Goal: Contribute content

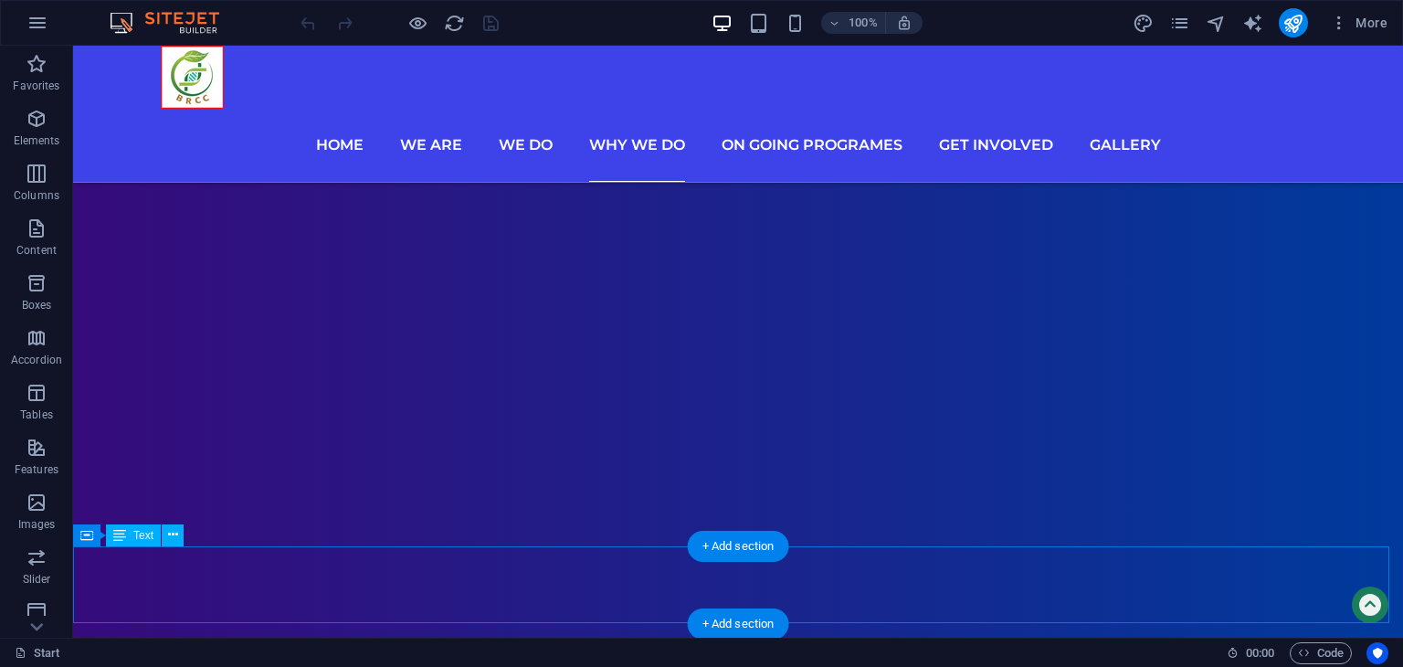
scroll to position [6521, 0]
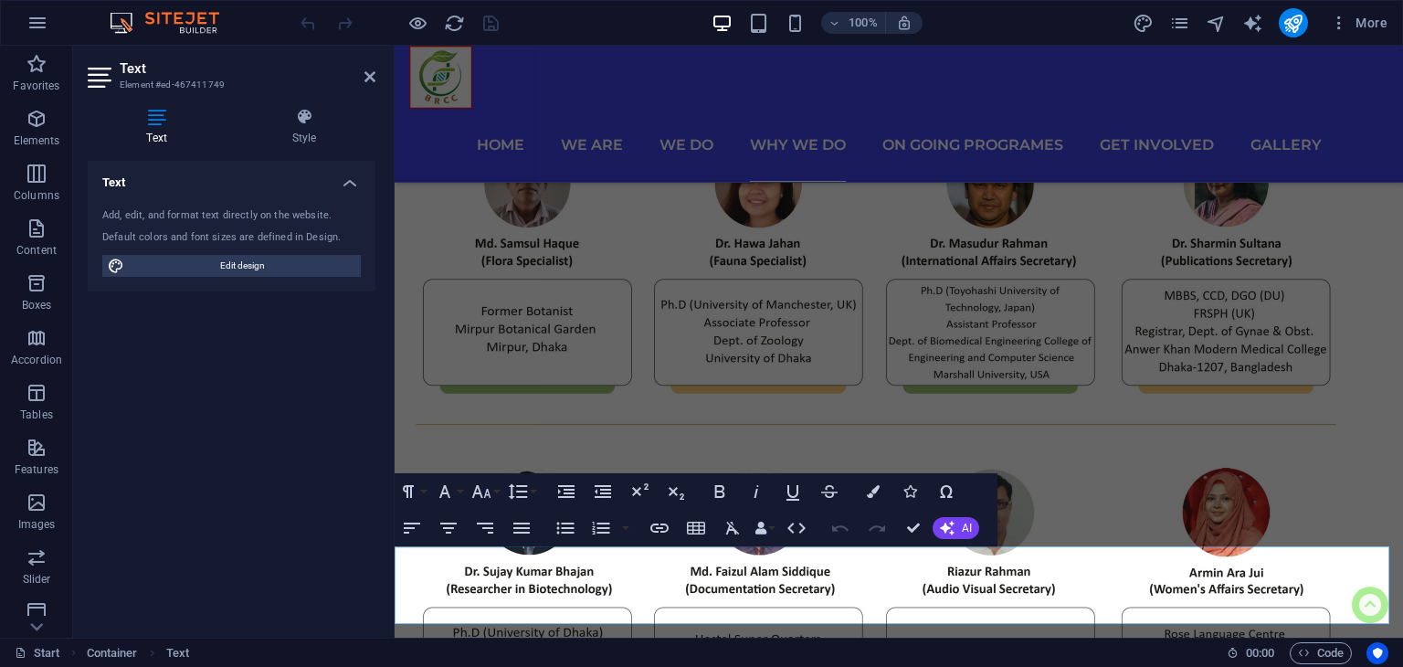
scroll to position [6379, 0]
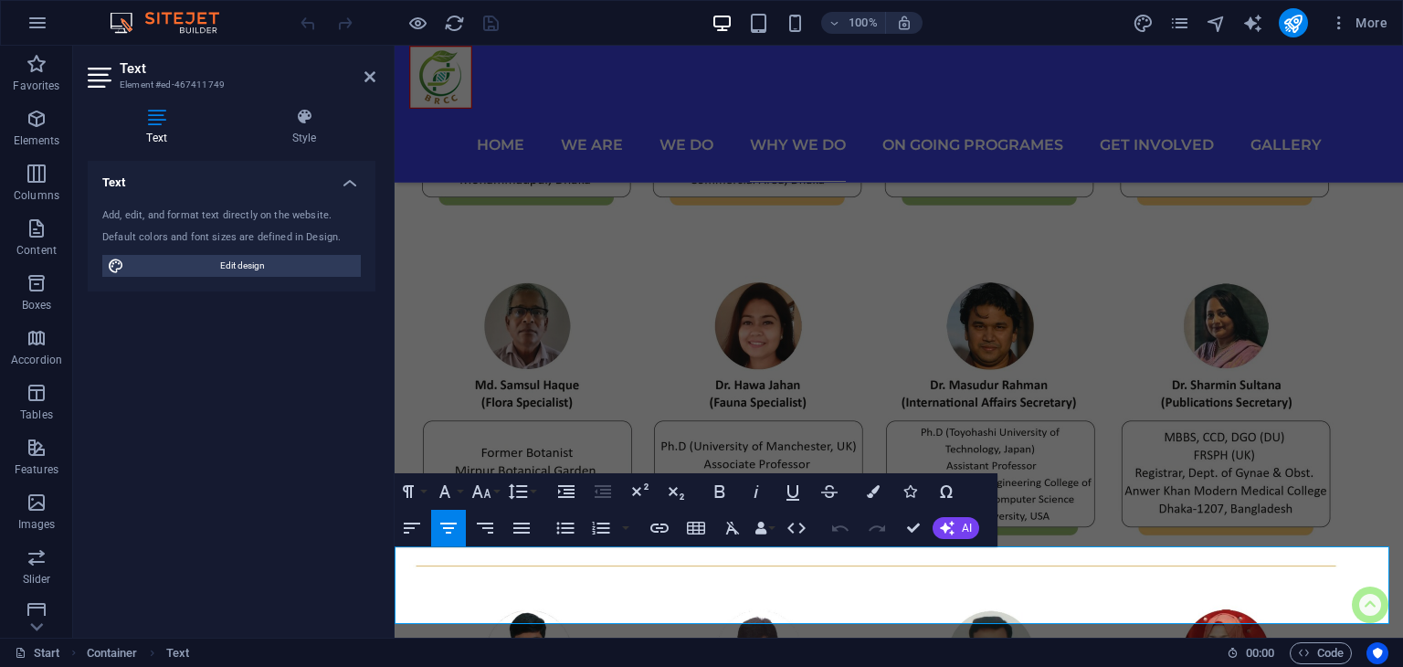
click at [1310, 529] on icon "button" at bounding box center [1310, 530] width 22 height 22
drag, startPoint x: 1212, startPoint y: 571, endPoint x: 1337, endPoint y: 567, distance: 125.2
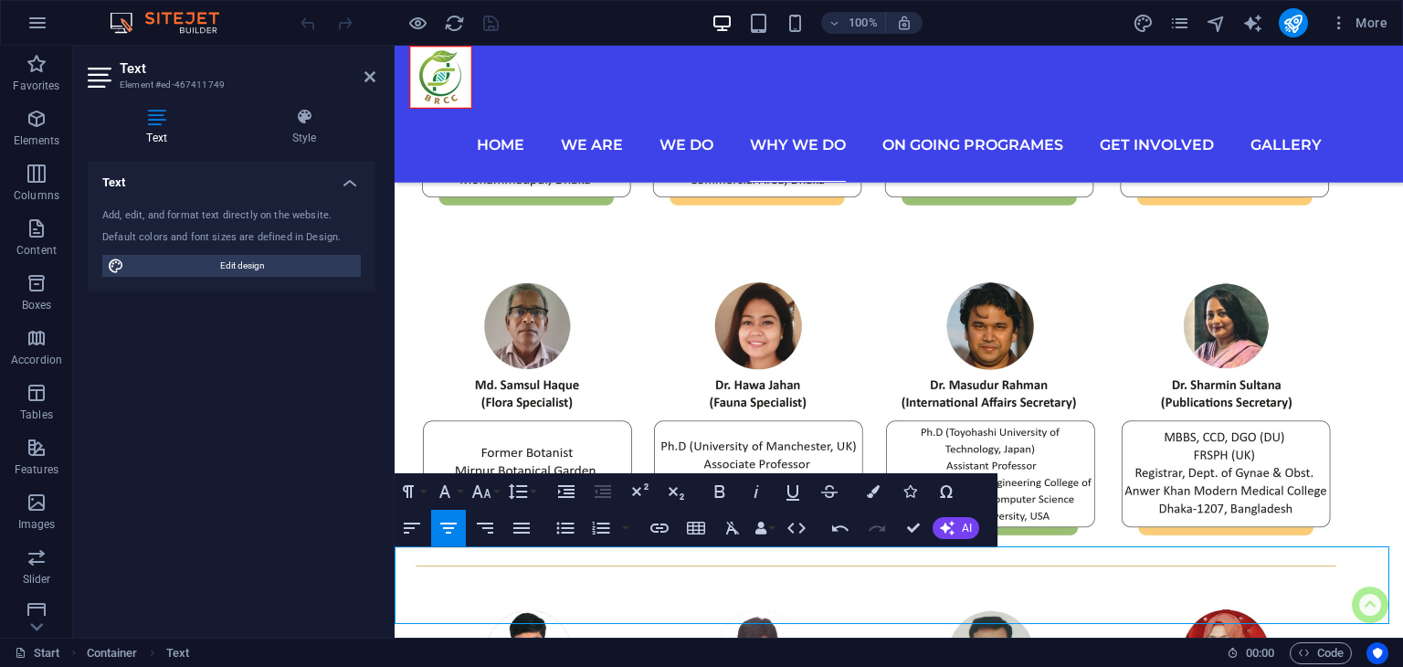
drag, startPoint x: 1211, startPoint y: 571, endPoint x: 1333, endPoint y: 563, distance: 122.7
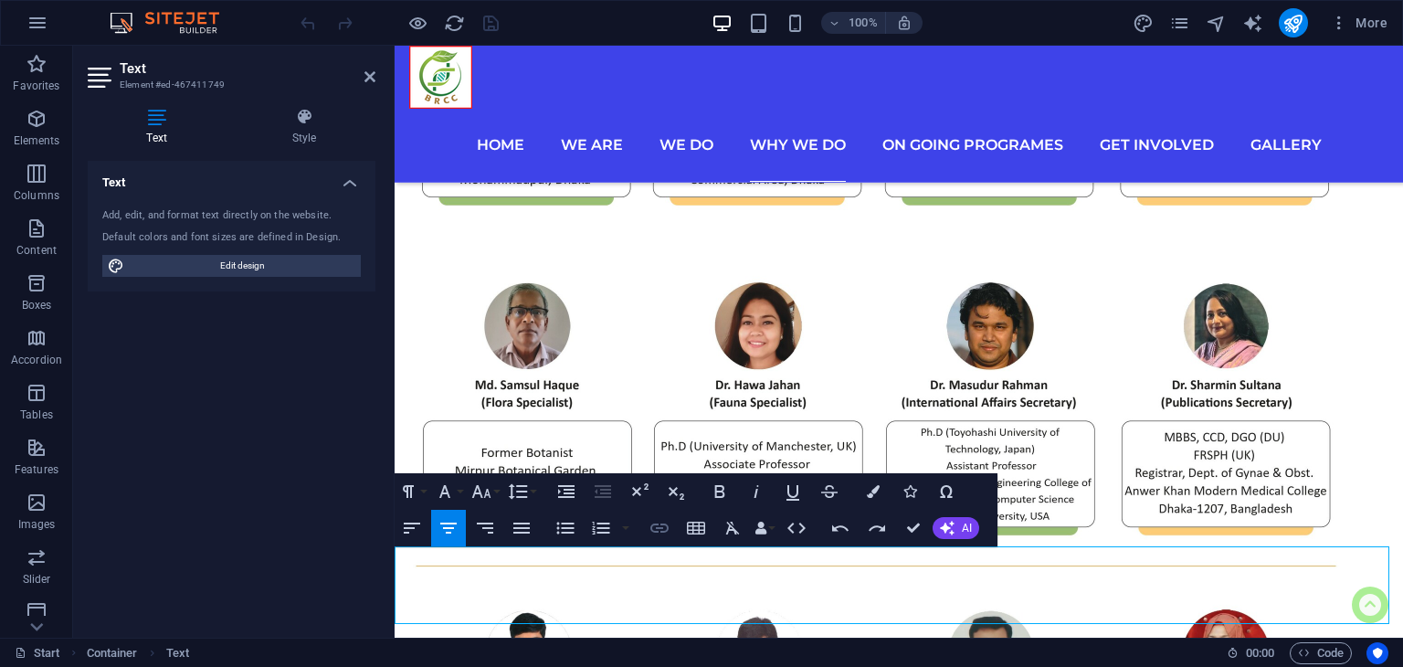
click at [643, 526] on button "Insert Link" at bounding box center [659, 528] width 35 height 37
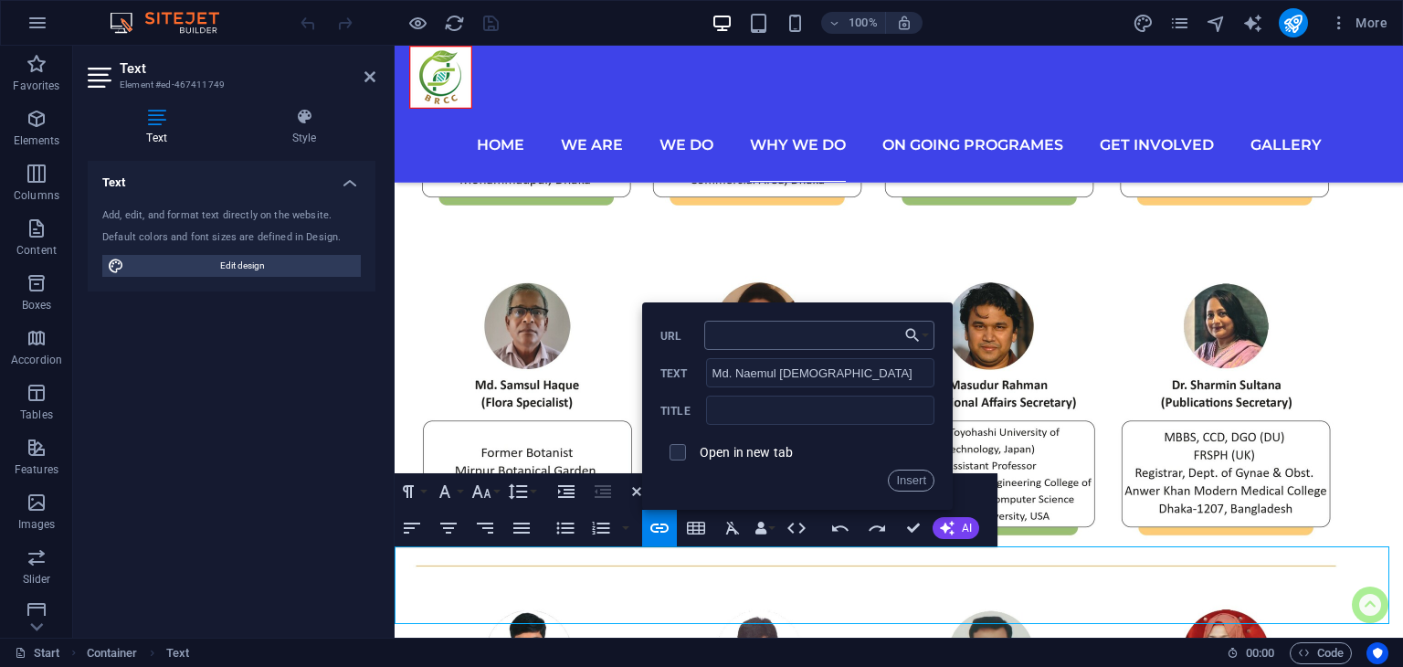
type input "[URL][DOMAIN_NAME]"
click at [900, 479] on button "Insert" at bounding box center [911, 480] width 47 height 22
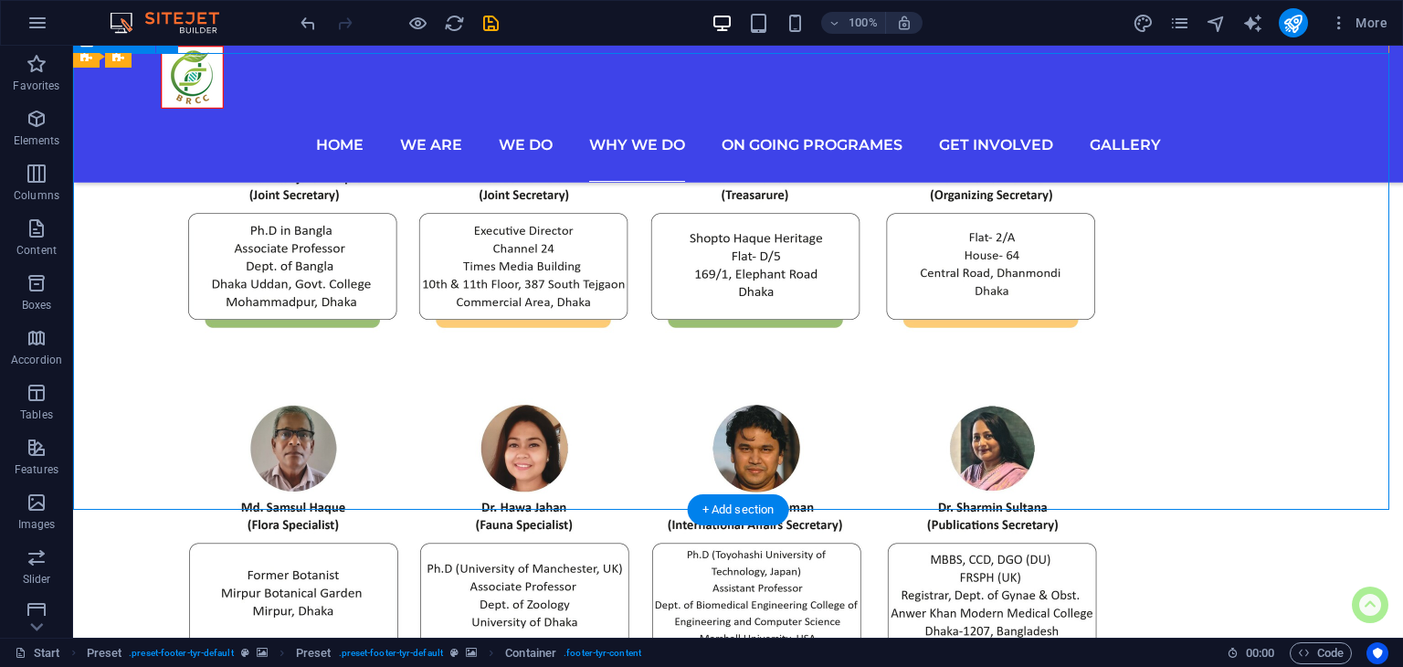
scroll to position [6521, 0]
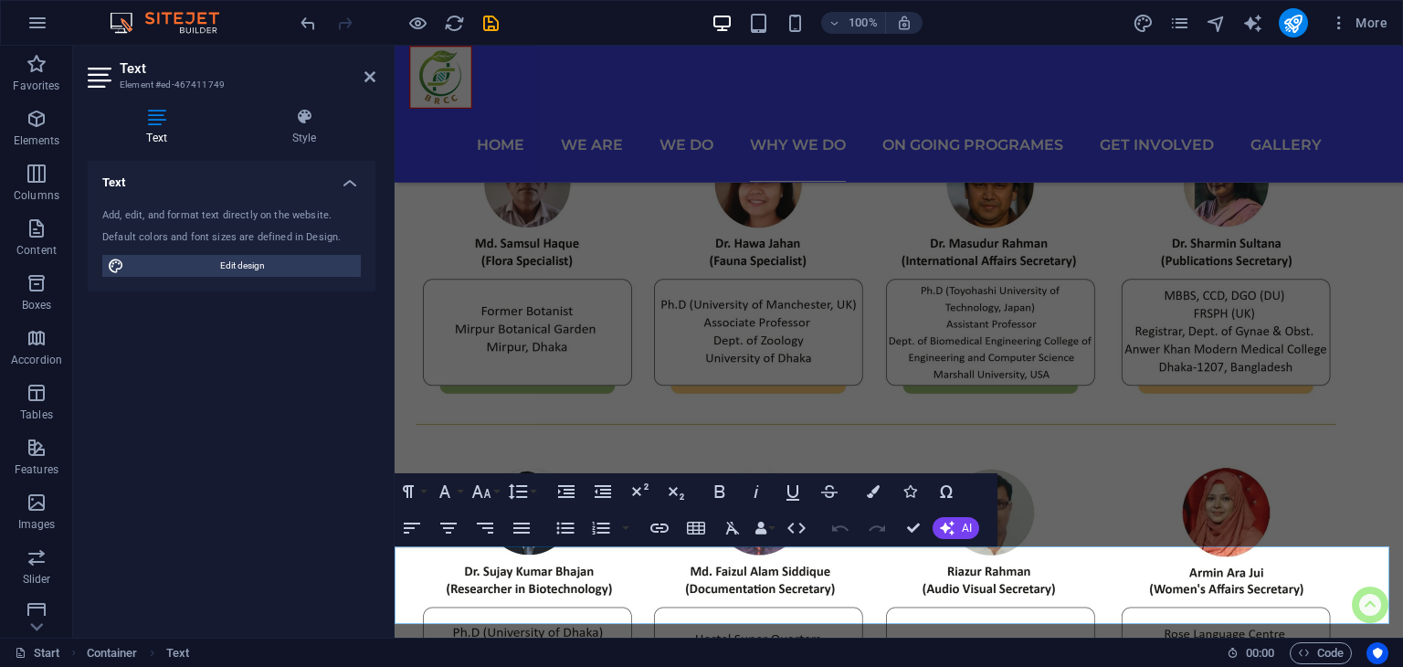
scroll to position [6379, 0]
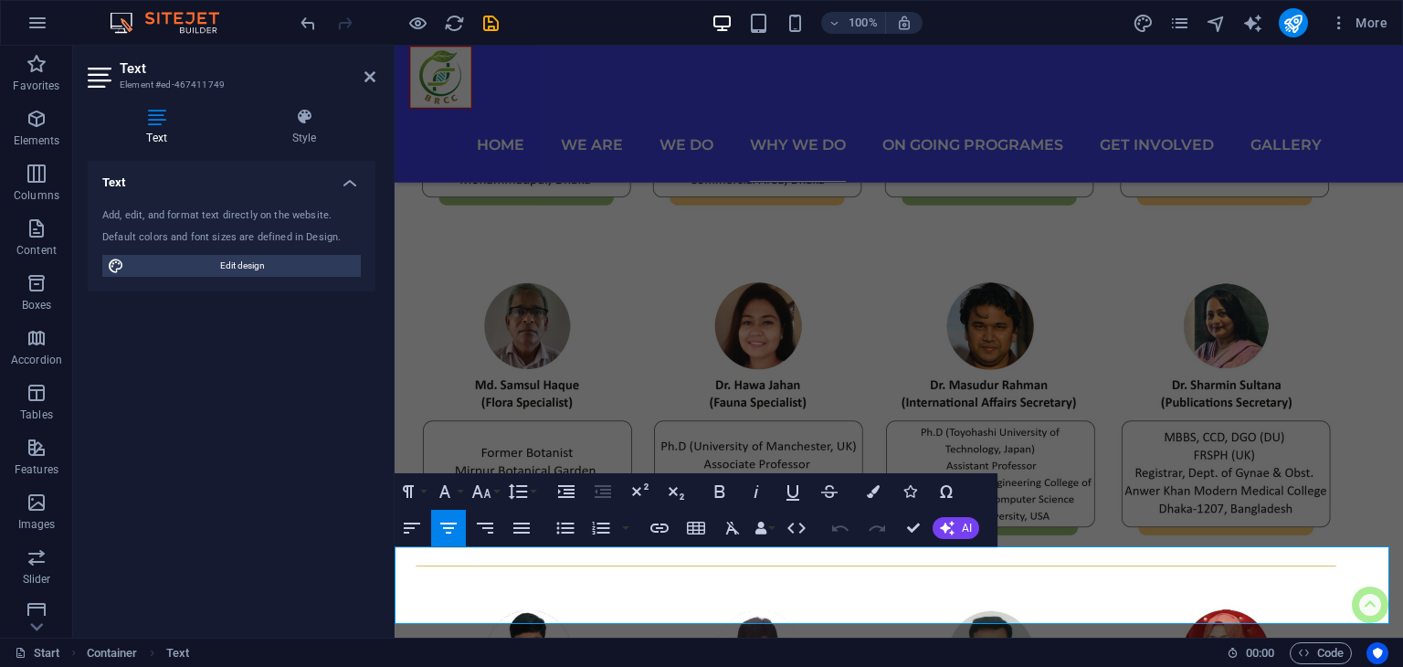
drag, startPoint x: 1206, startPoint y: 574, endPoint x: 1333, endPoint y: 575, distance: 127.9
click at [872, 490] on icon "button" at bounding box center [873, 491] width 13 height 13
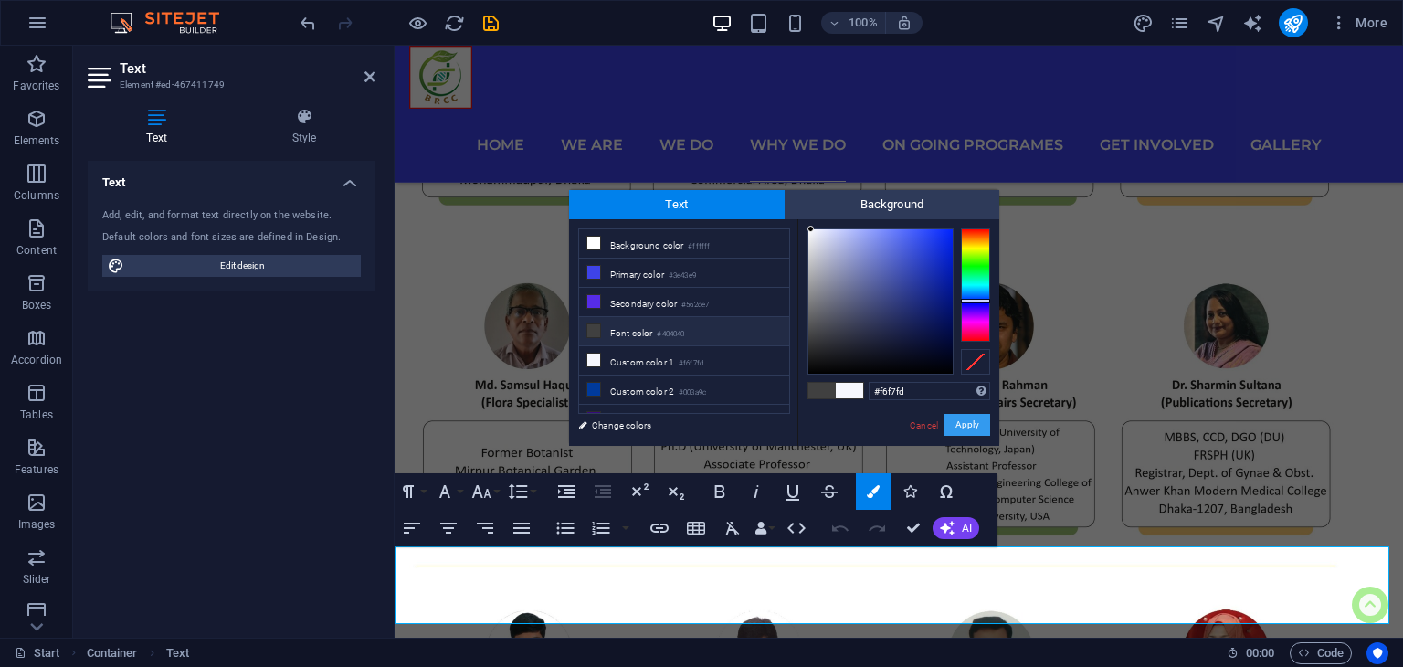
click at [964, 428] on button "Apply" at bounding box center [967, 425] width 46 height 22
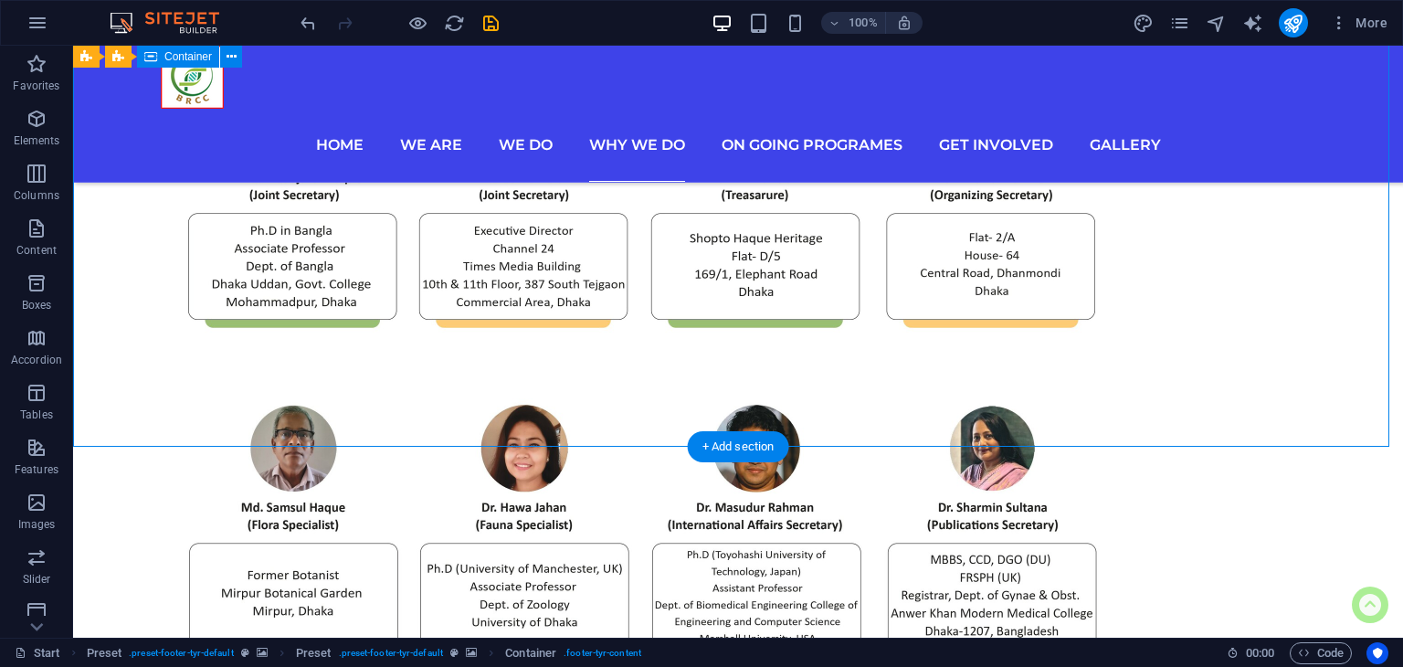
scroll to position [6521, 0]
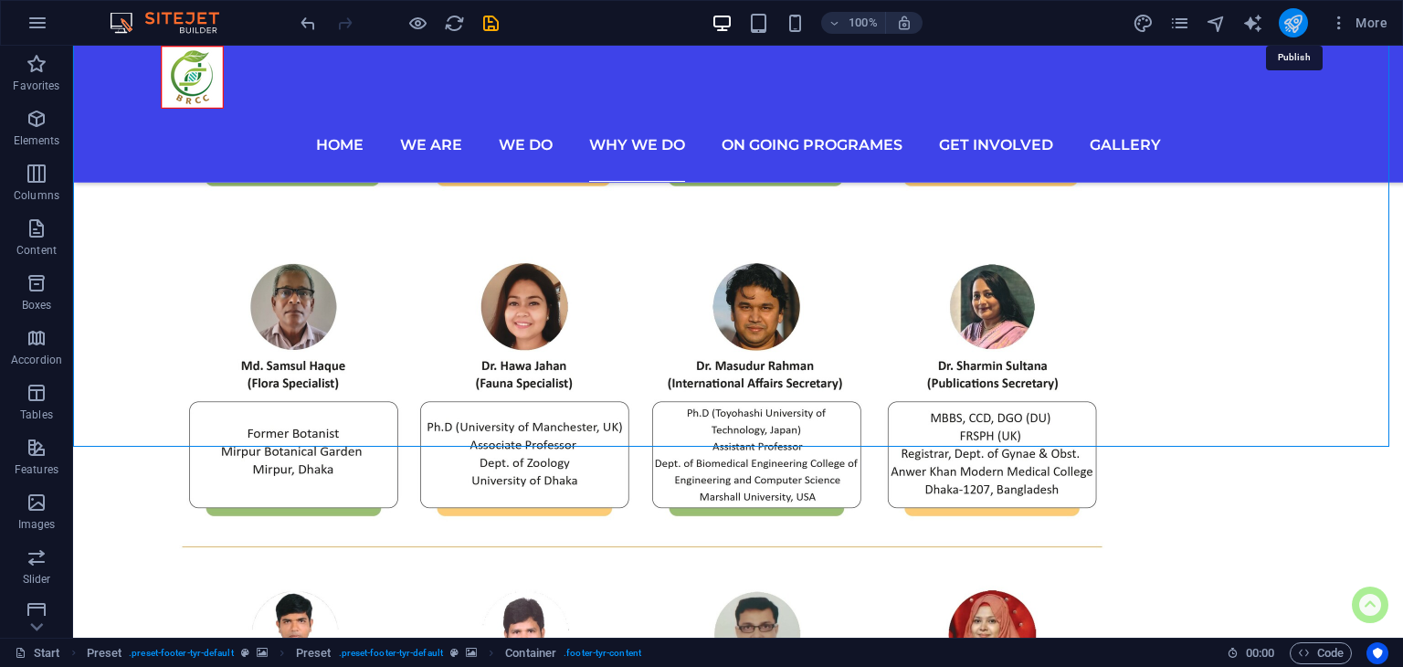
click at [1288, 27] on icon "publish" at bounding box center [1292, 23] width 21 height 21
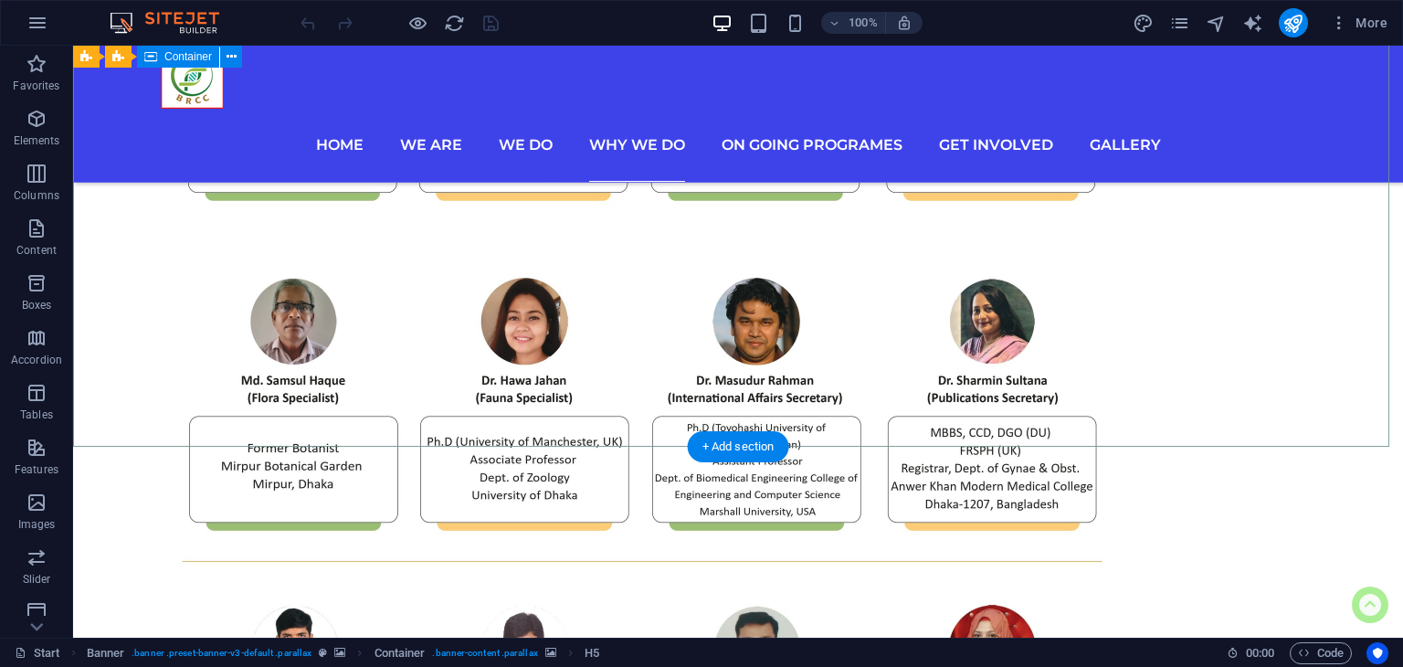
scroll to position [6521, 0]
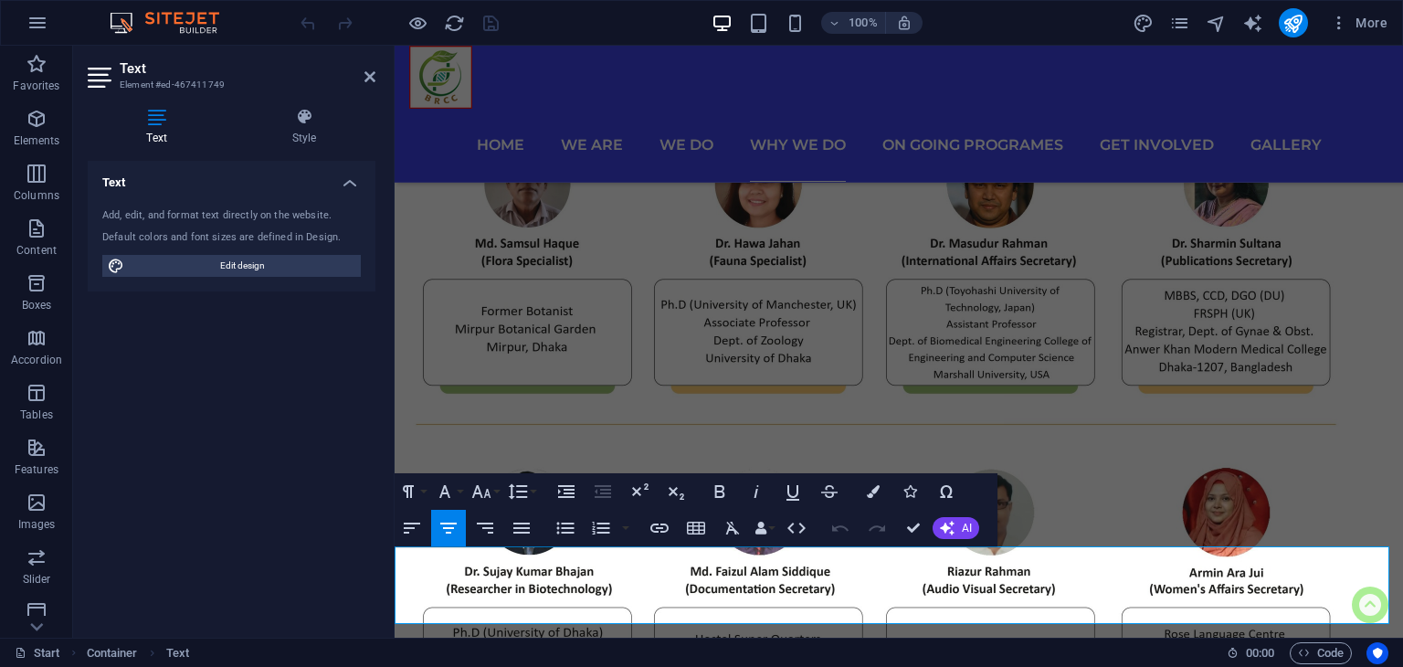
scroll to position [6379, 0]
